Goal: Task Accomplishment & Management: Use online tool/utility

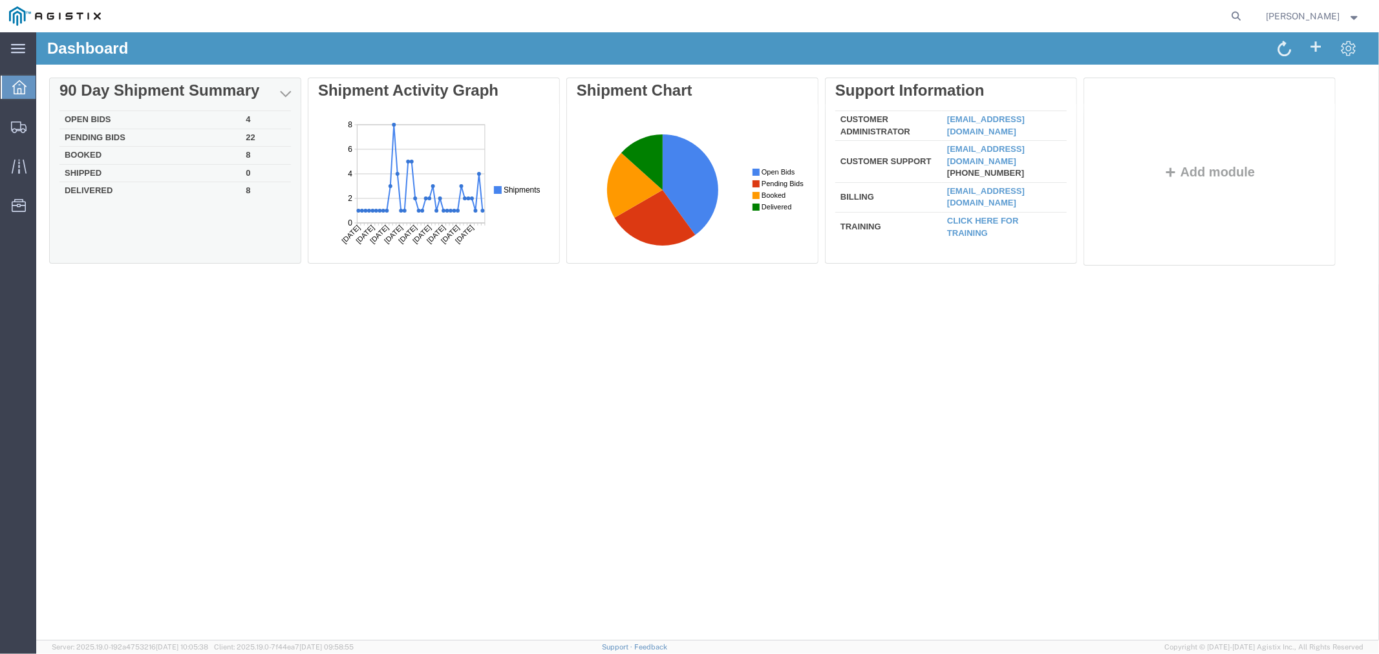
click at [109, 134] on td "Pending Bids" at bounding box center [149, 137] width 181 height 18
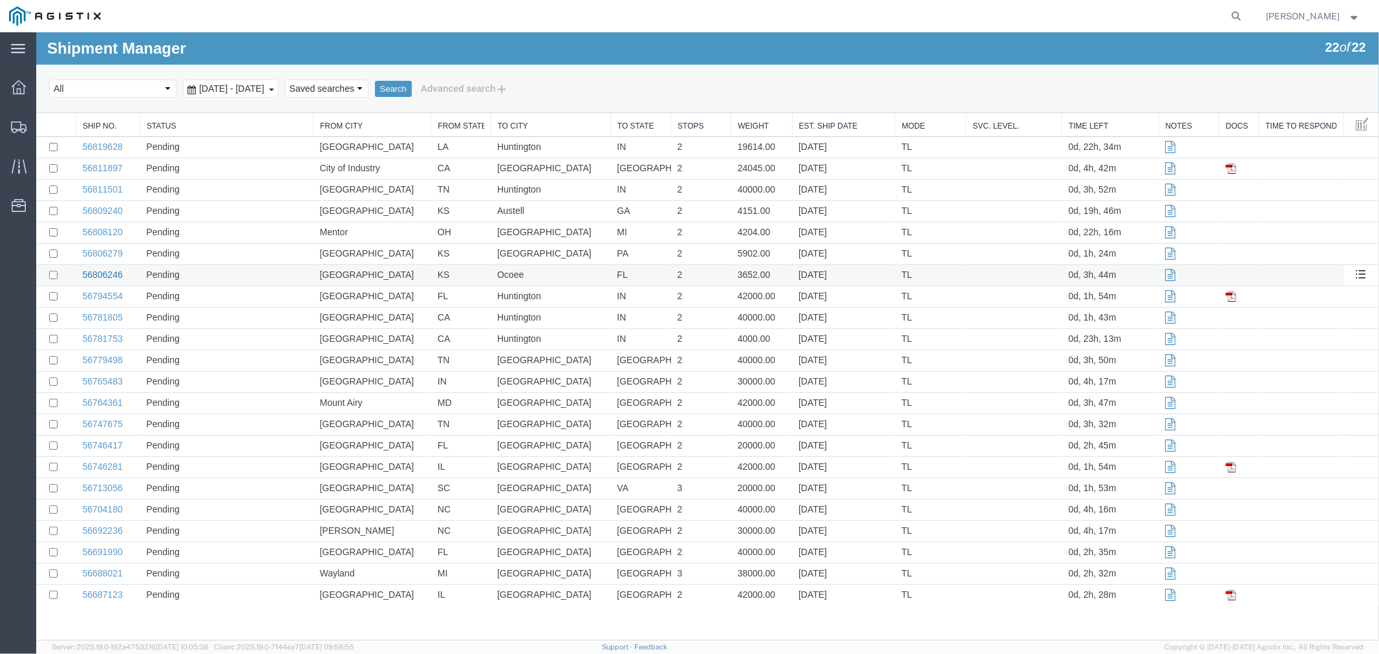
click at [108, 279] on link "56806246" at bounding box center [101, 274] width 40 height 10
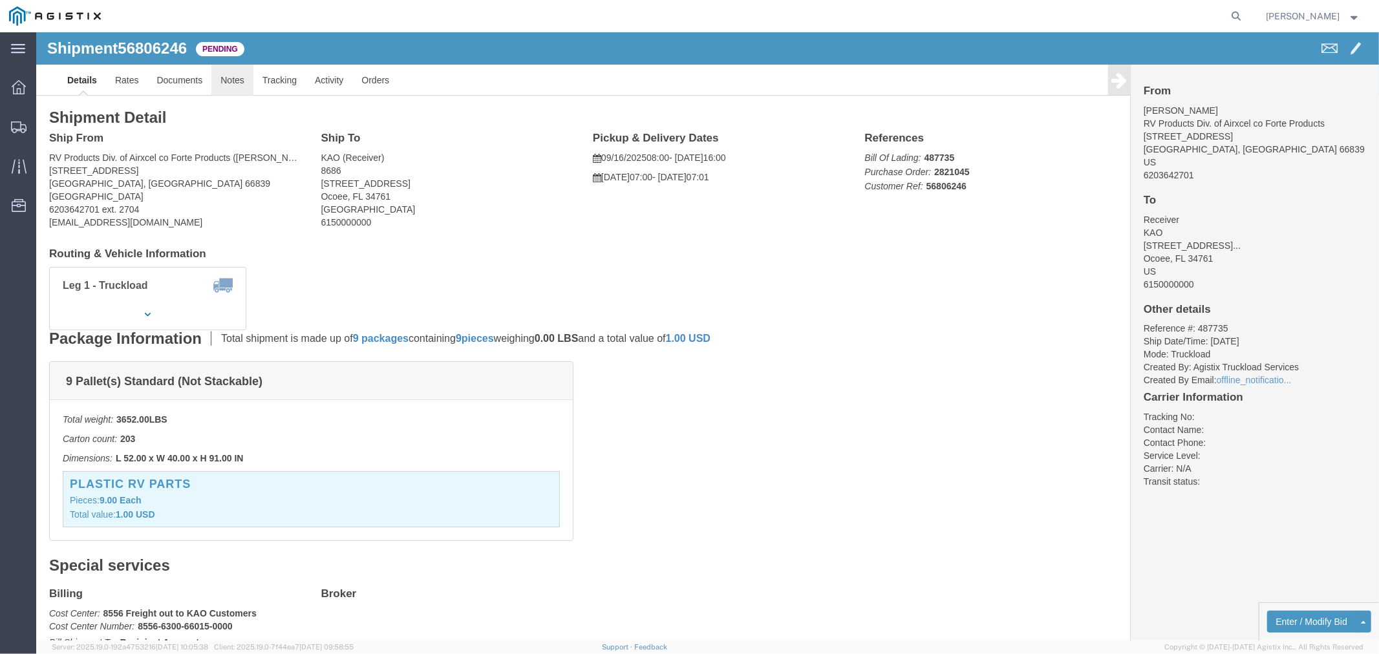
click link "Notes"
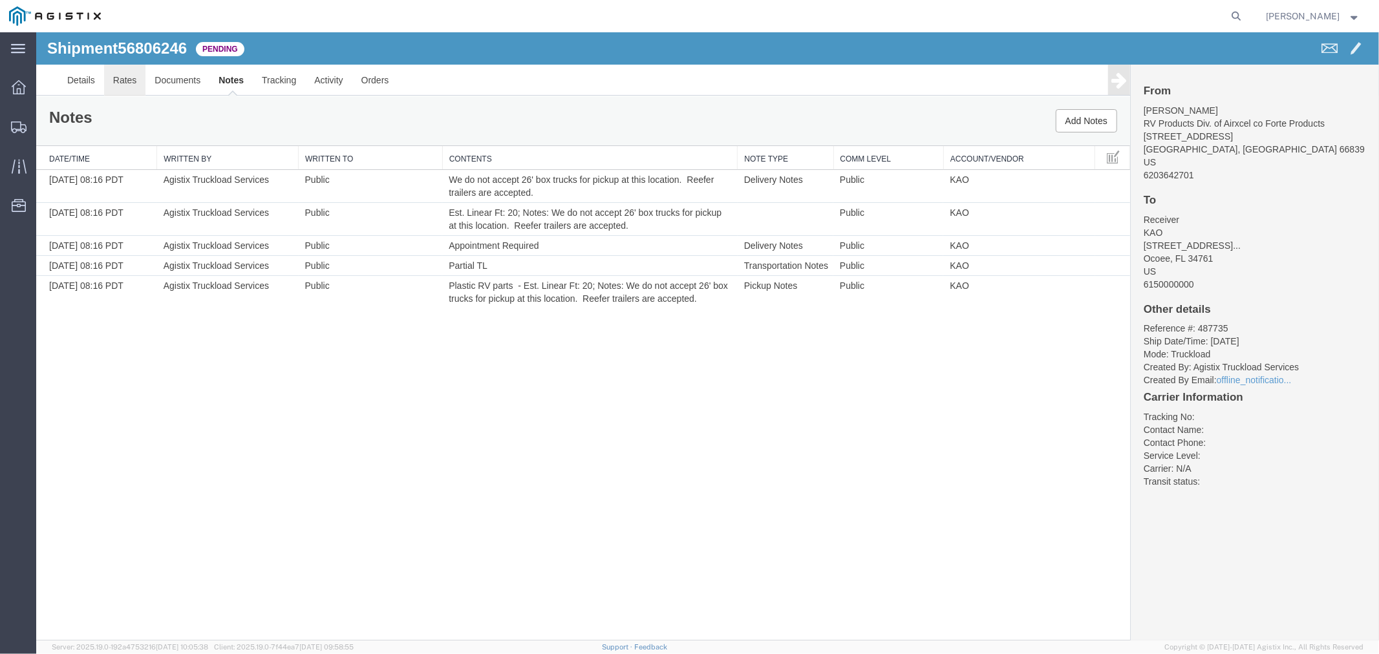
click at [134, 90] on link "Rates" at bounding box center [124, 79] width 42 height 31
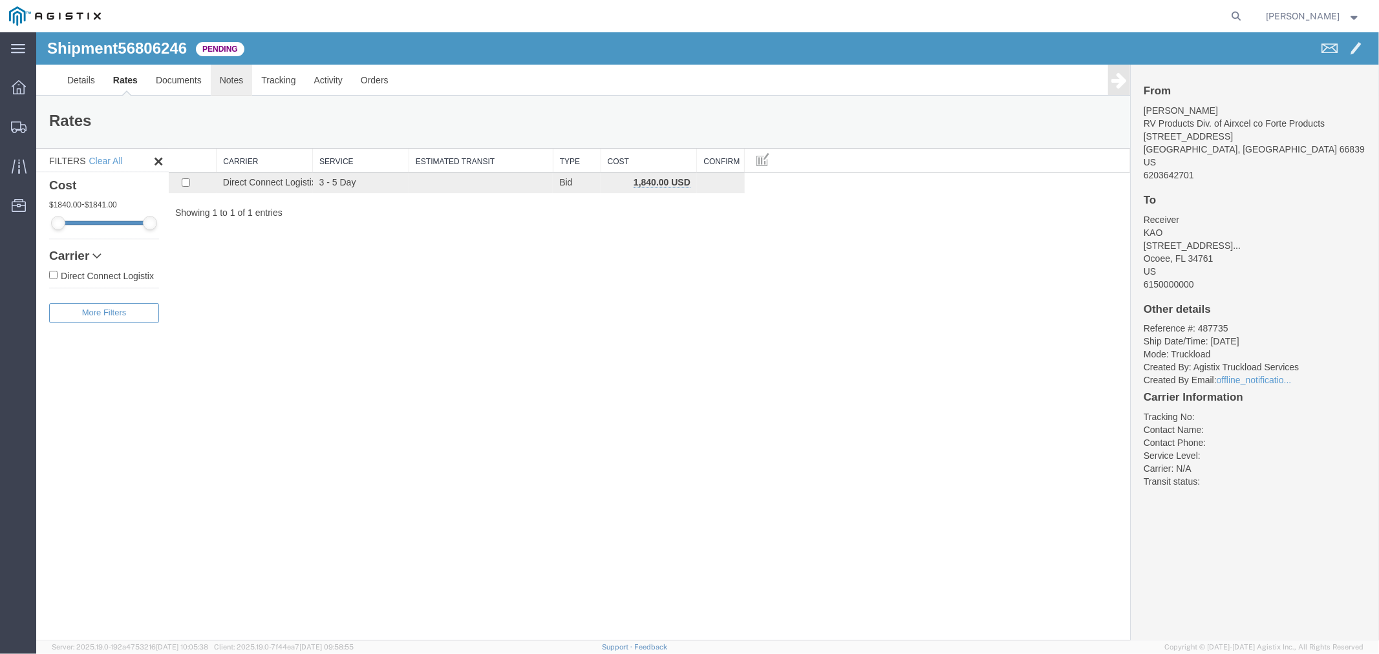
click at [239, 74] on link "Notes" at bounding box center [231, 79] width 42 height 31
